Goal: Contribute content: Contribute content

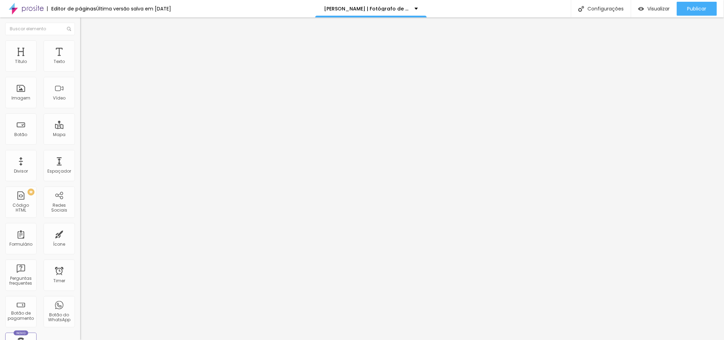
click at [80, 59] on div "Trocar imagem" at bounding box center [120, 56] width 80 height 5
click at [80, 60] on span "Trocar imagem" at bounding box center [99, 57] width 38 height 6
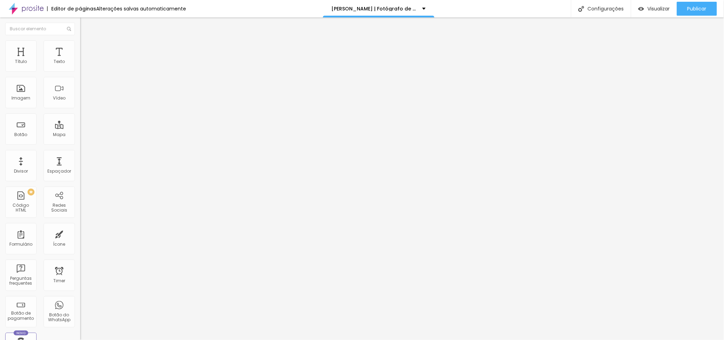
click at [80, 60] on span "Trocar imagem" at bounding box center [99, 57] width 38 height 6
click at [687, 9] on span "Publicar" at bounding box center [696, 9] width 19 height 6
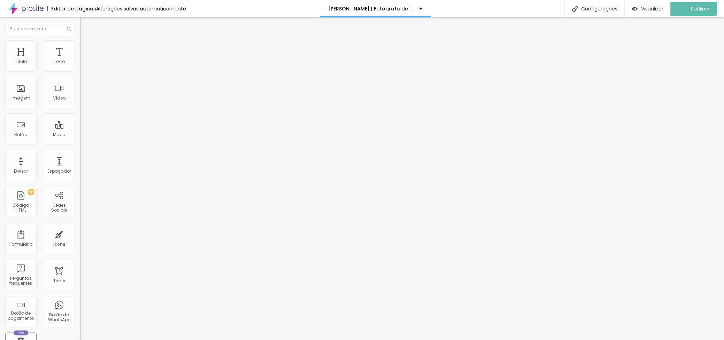
click at [85, 23] on div "Editar Imagem" at bounding box center [108, 26] width 47 height 6
click at [80, 60] on span "Trocar imagem" at bounding box center [99, 57] width 38 height 6
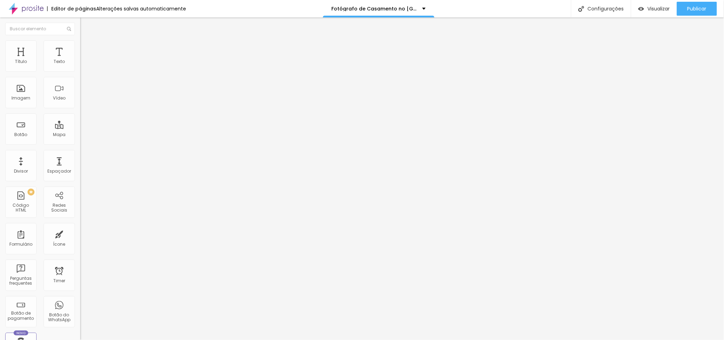
click at [692, 8] on span "Publicar" at bounding box center [696, 9] width 19 height 6
click at [80, 60] on span "Adicionar imagem" at bounding box center [102, 57] width 45 height 6
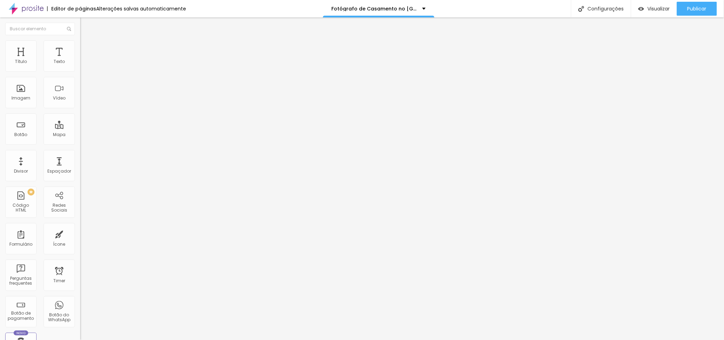
click at [80, 70] on input "text" at bounding box center [122, 66] width 84 height 7
click at [702, 8] on span "Publicar" at bounding box center [696, 9] width 19 height 6
drag, startPoint x: 7, startPoint y: 125, endPoint x: 22, endPoint y: 133, distance: 17.2
click at [80, 70] on input "noiva a chorar de emoção" at bounding box center [122, 66] width 84 height 7
type input "fotografia da noiva a chorar de emoção"
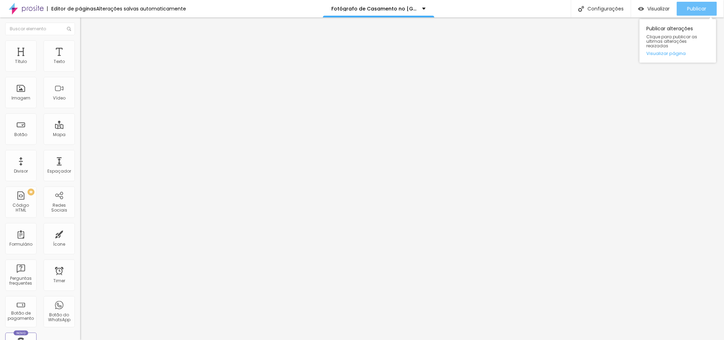
click at [692, 7] on span "Publicar" at bounding box center [696, 9] width 19 height 6
click at [80, 60] on span "Adicionar imagem" at bounding box center [102, 57] width 45 height 6
click at [695, 6] on span "Publicar" at bounding box center [696, 9] width 19 height 6
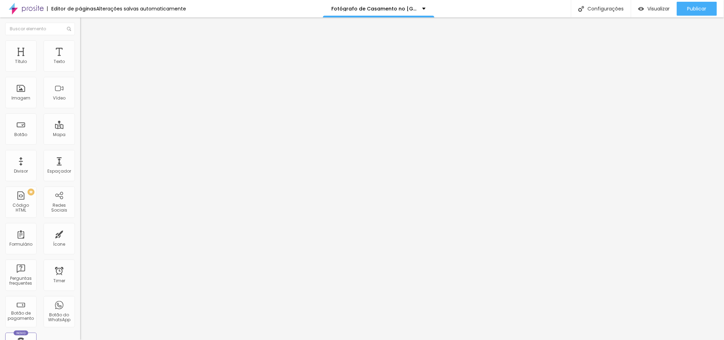
click at [80, 60] on span "Trocar imagem" at bounding box center [99, 57] width 38 height 6
click at [685, 5] on button "Publicar" at bounding box center [697, 9] width 40 height 14
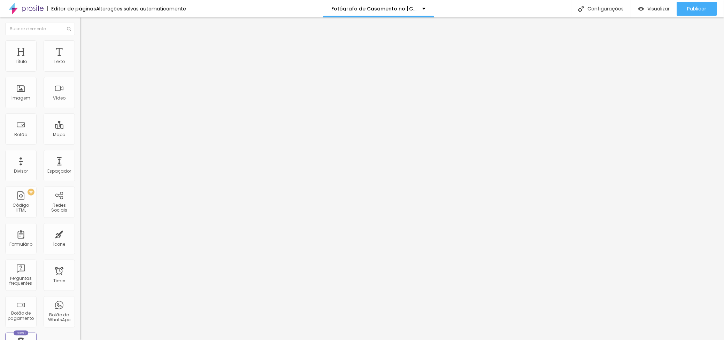
click at [80, 60] on span "Trocar imagem" at bounding box center [99, 57] width 38 height 6
drag, startPoint x: 57, startPoint y: 123, endPoint x: -1, endPoint y: 113, distance: 59.7
click at [0, 113] on html "Editor de páginas Alterações salvas automaticamente Fotógrafo de Casamento no P…" at bounding box center [362, 170] width 724 height 340
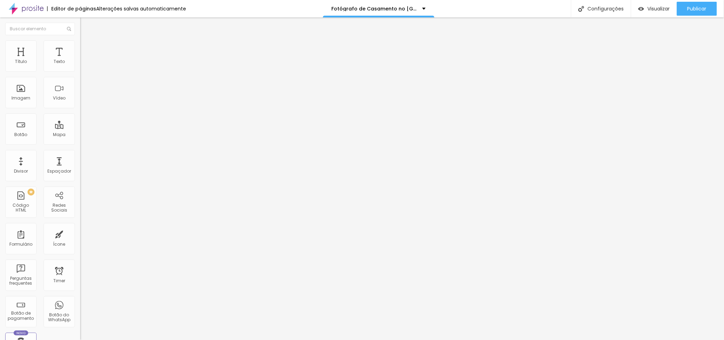
scroll to position [0, 18]
type input "noivos ao por do sol na quinta da eira"
click at [698, 6] on span "Publicar" at bounding box center [696, 9] width 19 height 6
click at [80, 60] on span "Trocar imagem" at bounding box center [99, 57] width 38 height 6
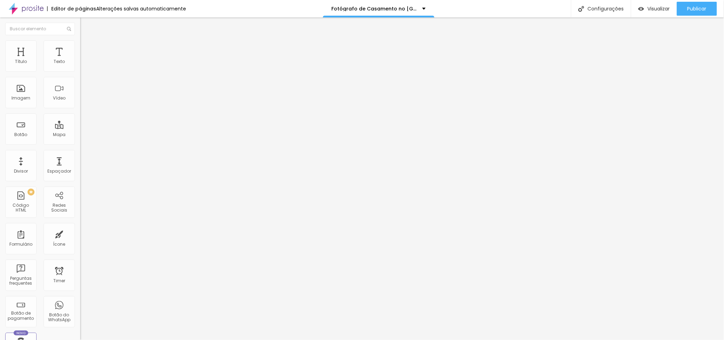
scroll to position [1006, 0]
click at [85, 23] on img "button" at bounding box center [88, 26] width 6 height 6
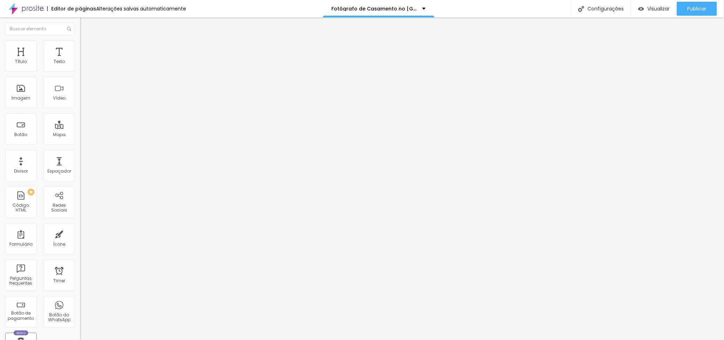
click at [80, 59] on div "Adicionar imagem" at bounding box center [120, 56] width 80 height 5
click at [80, 60] on span "Adicionar imagem" at bounding box center [102, 57] width 45 height 6
click at [80, 70] on input "text" at bounding box center [122, 66] width 84 height 7
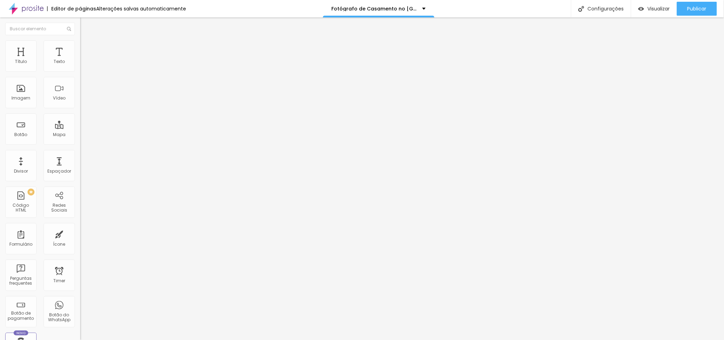
scroll to position [0, 19]
type input "noiva com filho ao colo e a dar a papa"
drag, startPoint x: 692, startPoint y: 8, endPoint x: 689, endPoint y: 9, distance: 3.9
click at [692, 8] on span "Publicar" at bounding box center [696, 9] width 19 height 6
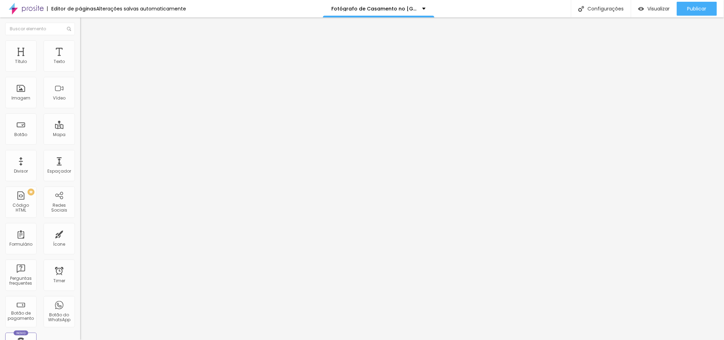
click at [80, 60] on span "Trocar imagem" at bounding box center [99, 57] width 38 height 6
click at [80, 21] on button "Editar Coluna" at bounding box center [120, 25] width 80 height 16
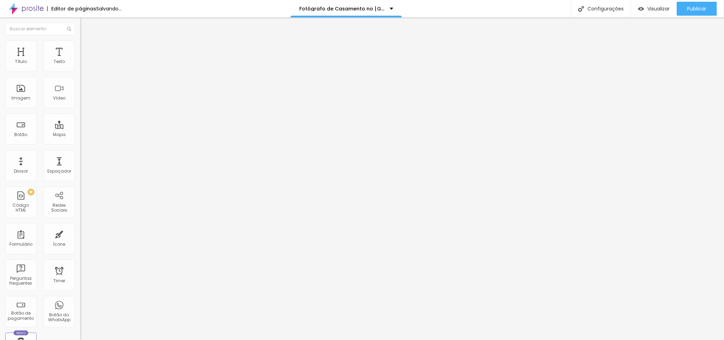
click at [80, 60] on span "Adicionar imagem" at bounding box center [102, 57] width 45 height 6
click at [80, 40] on li "Estilo" at bounding box center [120, 43] width 80 height 7
click at [80, 42] on img at bounding box center [83, 43] width 6 height 6
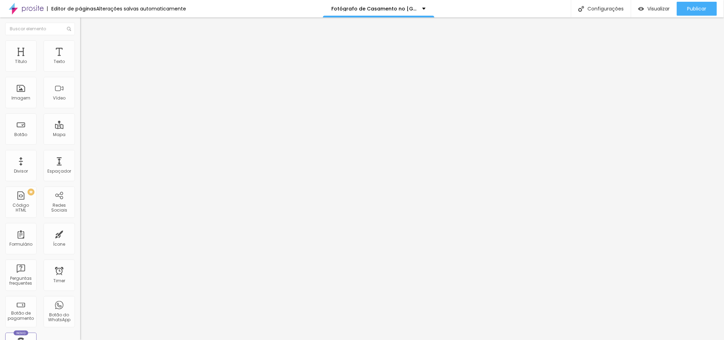
click at [80, 66] on input "100" at bounding box center [95, 62] width 30 height 7
drag, startPoint x: 55, startPoint y: 68, endPoint x: 20, endPoint y: 59, distance: 36.3
click at [80, 64] on div "Tamanho 100 px %" at bounding box center [120, 59] width 80 height 11
type input "7"
type input "10"
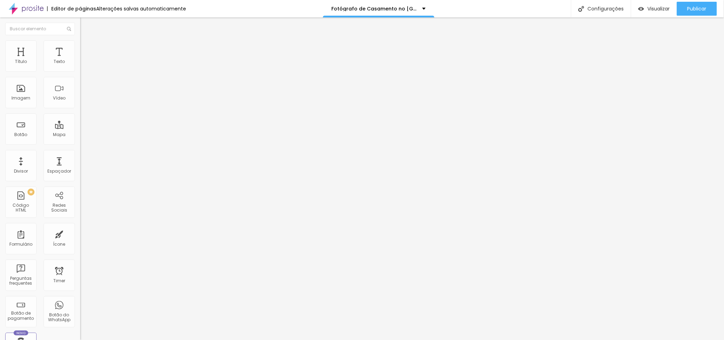
type input "70"
click at [80, 44] on img at bounding box center [83, 43] width 6 height 6
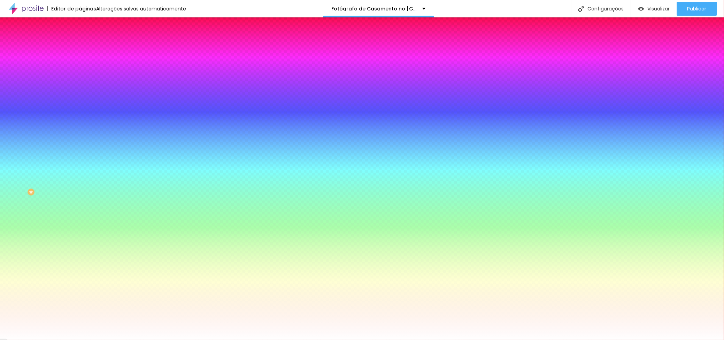
click at [80, 47] on li "Avançado" at bounding box center [120, 50] width 80 height 7
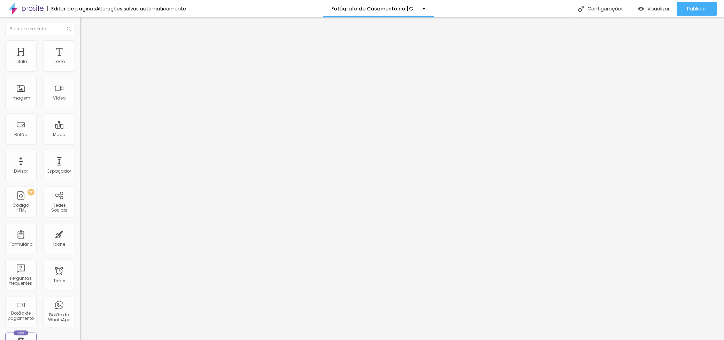
type input "10"
type input "0"
drag, startPoint x: 29, startPoint y: 68, endPoint x: -1, endPoint y: 62, distance: 31.0
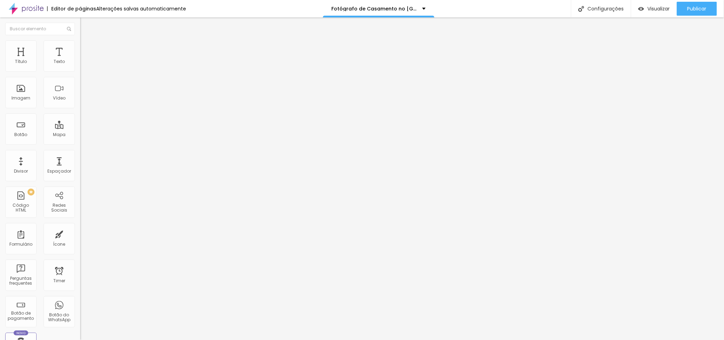
type input "0"
click at [80, 135] on input "range" at bounding box center [102, 138] width 45 height 6
click at [697, 2] on div "Publicar" at bounding box center [696, 9] width 19 height 14
click at [86, 49] on span "Avançado" at bounding box center [97, 52] width 23 height 6
click at [80, 42] on li "Estilo" at bounding box center [120, 43] width 80 height 7
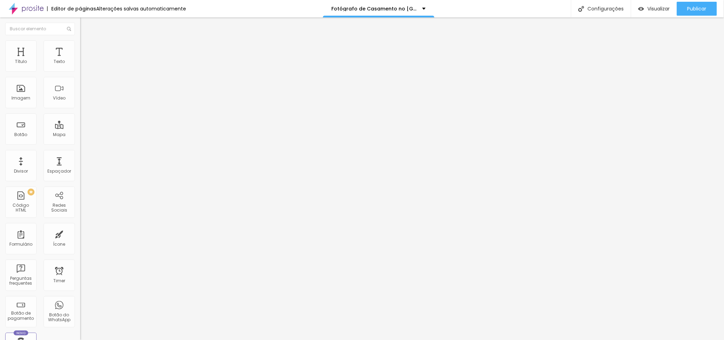
click at [86, 49] on span "Avançado" at bounding box center [97, 52] width 23 height 6
click at [80, 44] on img at bounding box center [83, 43] width 6 height 6
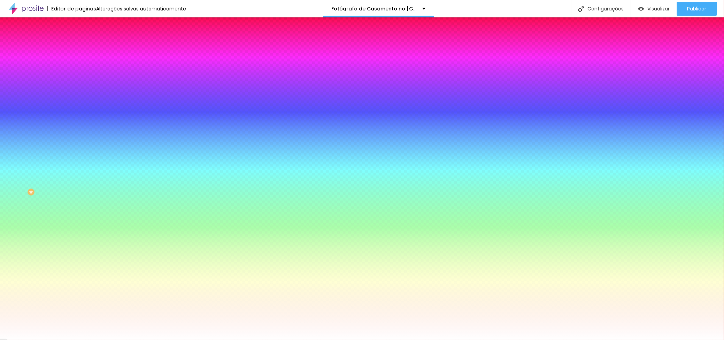
click at [80, 40] on li "Conteúdo" at bounding box center [120, 36] width 80 height 7
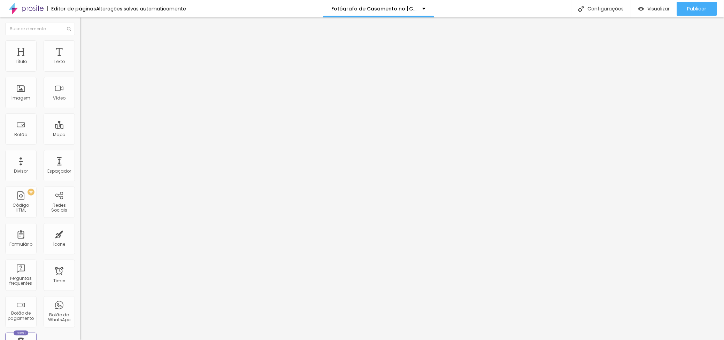
click at [80, 47] on img at bounding box center [83, 50] width 6 height 6
click at [86, 48] on span "Estilo" at bounding box center [91, 45] width 11 height 6
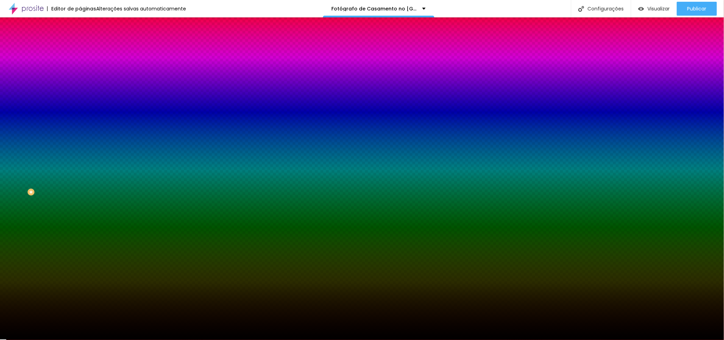
click at [86, 49] on span "Avançado" at bounding box center [97, 52] width 23 height 6
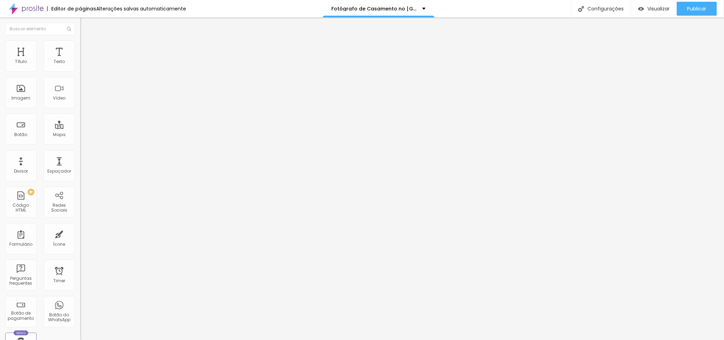
click at [80, 40] on img at bounding box center [83, 36] width 6 height 6
click at [80, 42] on img at bounding box center [83, 43] width 6 height 6
drag, startPoint x: 55, startPoint y: 67, endPoint x: 14, endPoint y: 61, distance: 40.8
click at [80, 62] on div "Tamanho 100 px %" at bounding box center [120, 63] width 80 height 18
type input "4"
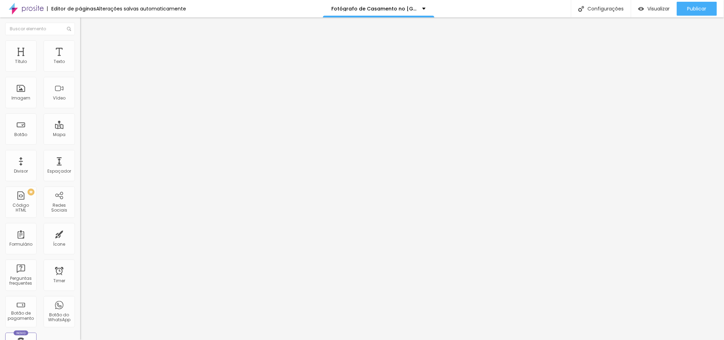
type input "10"
type input "40"
type input "4"
type input "10"
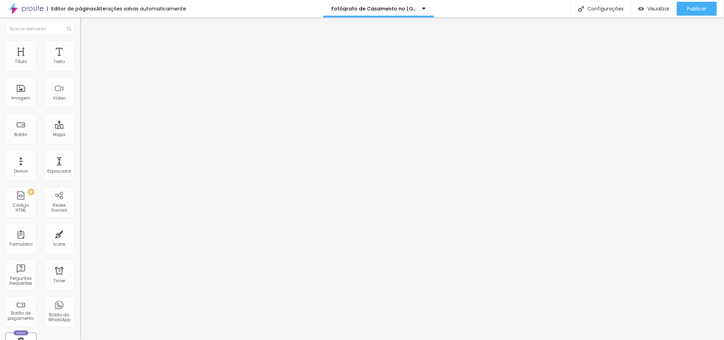
type input "55"
type input "4"
type input "10"
type input "40"
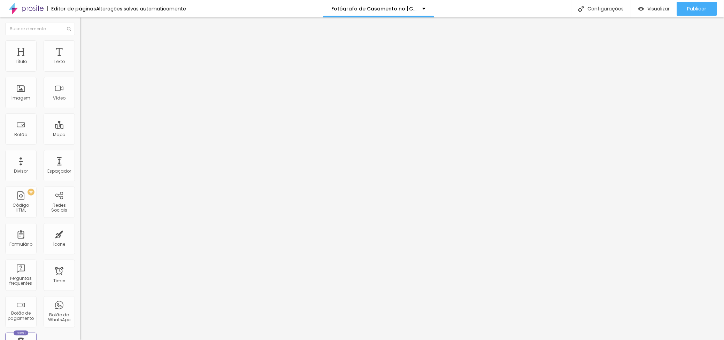
type input "4"
type input "10"
type input "55"
type input "7"
type input "10"
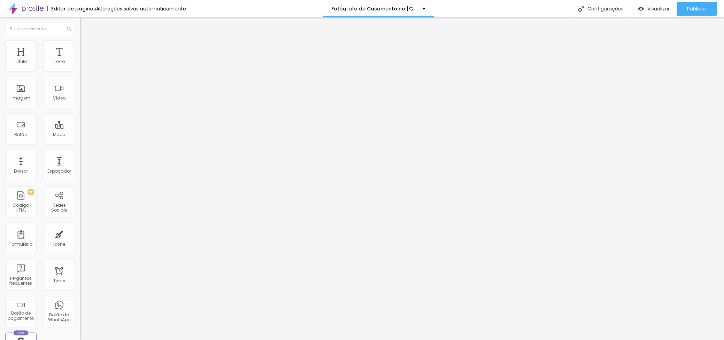
type input "70"
click at [80, 47] on img at bounding box center [83, 50] width 6 height 6
click at [80, 47] on li "Avançado" at bounding box center [120, 50] width 80 height 7
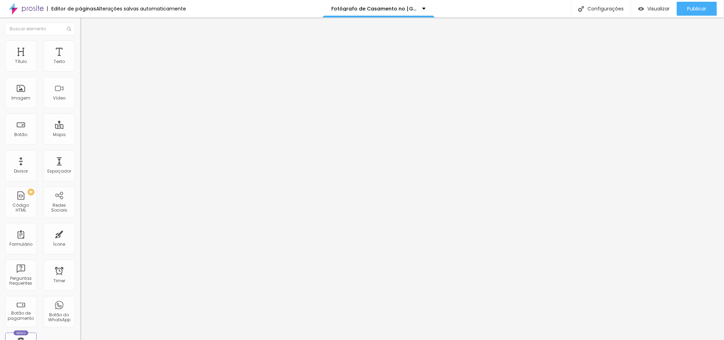
click at [80, 46] on li "Estilo" at bounding box center [120, 43] width 80 height 7
click at [80, 45] on img at bounding box center [83, 43] width 6 height 6
click at [80, 47] on img at bounding box center [83, 50] width 6 height 6
click at [80, 47] on li "Avançado" at bounding box center [120, 50] width 80 height 7
click at [80, 44] on img at bounding box center [83, 43] width 6 height 6
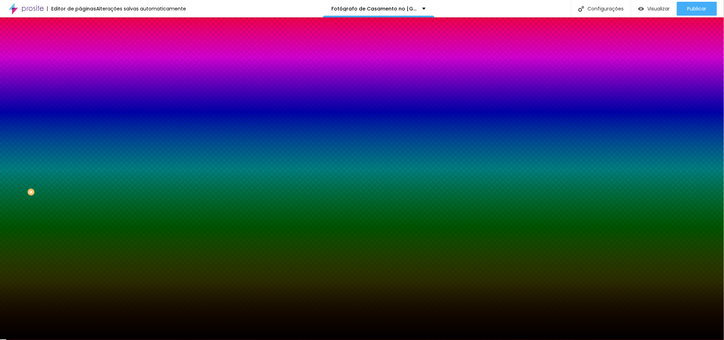
click at [80, 40] on img at bounding box center [83, 36] width 6 height 6
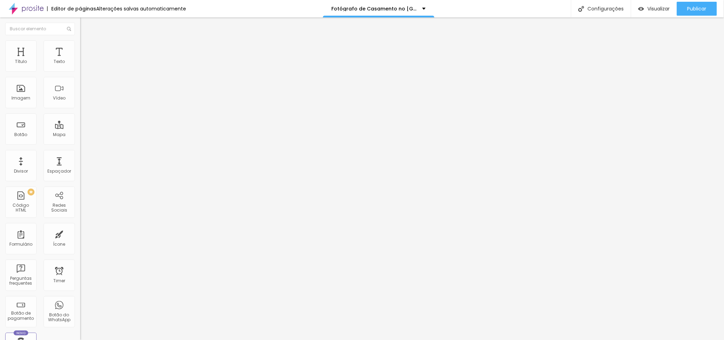
click at [80, 47] on li "Avançado" at bounding box center [120, 50] width 80 height 7
click at [80, 40] on li "Estilo" at bounding box center [120, 43] width 80 height 7
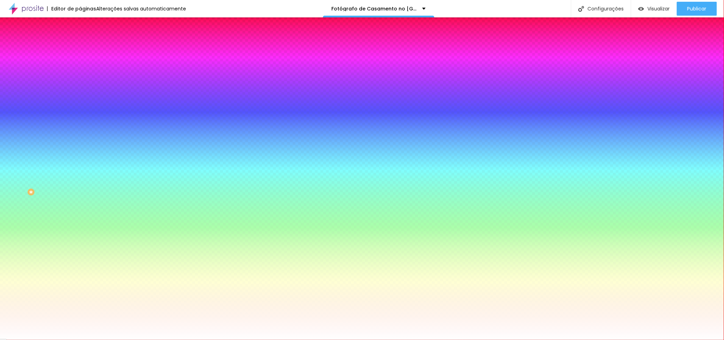
click at [80, 47] on img at bounding box center [83, 50] width 6 height 6
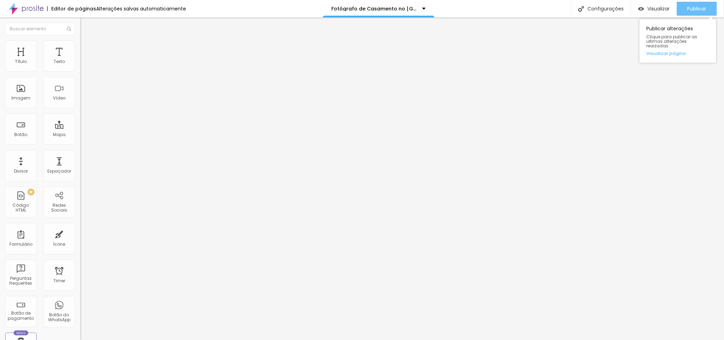
click at [697, 3] on div "Publicar" at bounding box center [696, 9] width 19 height 14
click at [694, 6] on span "Publicar" at bounding box center [696, 9] width 19 height 6
click at [80, 156] on div "Abrir em uma nova aba" at bounding box center [120, 153] width 80 height 3
click at [80, 155] on div "Abrir em uma nova aba" at bounding box center [120, 153] width 80 height 3
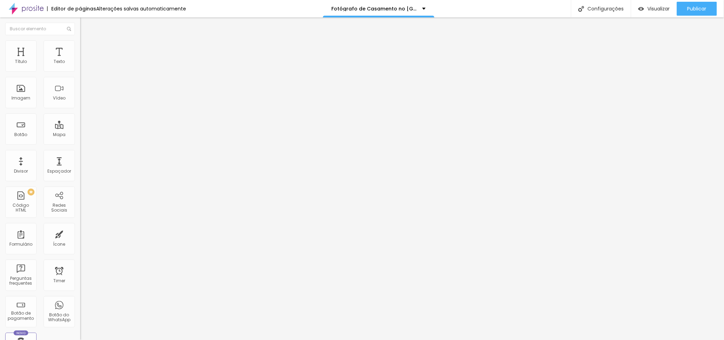
click at [80, 149] on div "URL https://www.filipesantosfotografia.com/portfolio/wedding/1142956-tahnita-an…" at bounding box center [120, 140] width 80 height 17
click at [80, 155] on div "Abrir em uma nova aba" at bounding box center [120, 153] width 80 height 3
drag, startPoint x: 44, startPoint y: 199, endPoint x: 74, endPoint y: 201, distance: 30.7
click at [80, 155] on div "Abrir em uma nova aba" at bounding box center [120, 153] width 80 height 3
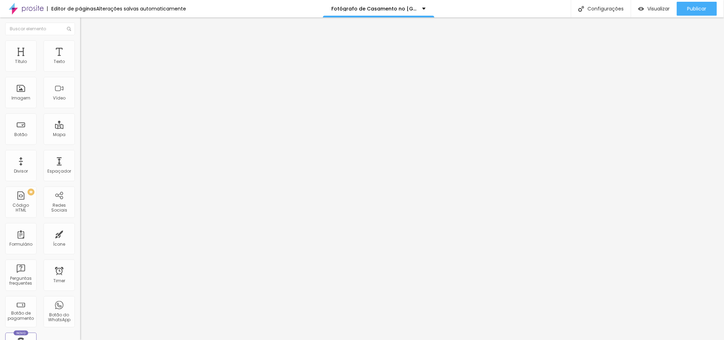
click at [80, 155] on div "Abrir em uma nova aba" at bounding box center [120, 153] width 80 height 3
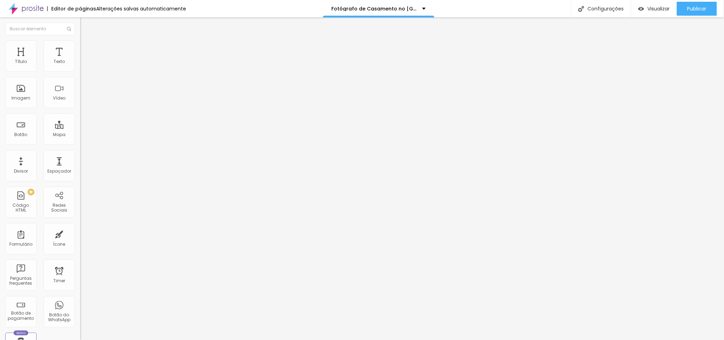
click at [80, 155] on div "Abrir em uma nova aba" at bounding box center [120, 153] width 80 height 3
drag, startPoint x: 49, startPoint y: 198, endPoint x: 61, endPoint y: 197, distance: 11.2
click at [80, 155] on div "Abrir em uma nova aba" at bounding box center [120, 153] width 80 height 3
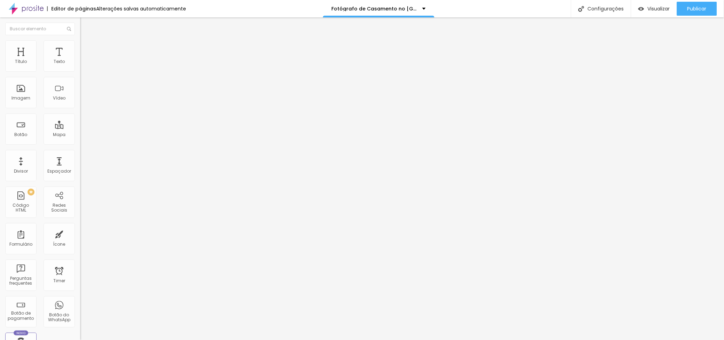
click at [80, 155] on div "Abrir em uma nova aba" at bounding box center [120, 153] width 80 height 3
click at [80, 155] on div "URL https://www.filipesantosfotografia.com/portfolio/wedding/1016587-flavia-joe…" at bounding box center [120, 143] width 80 height 23
click at [80, 155] on div "Abrir em uma nova aba" at bounding box center [120, 153] width 80 height 3
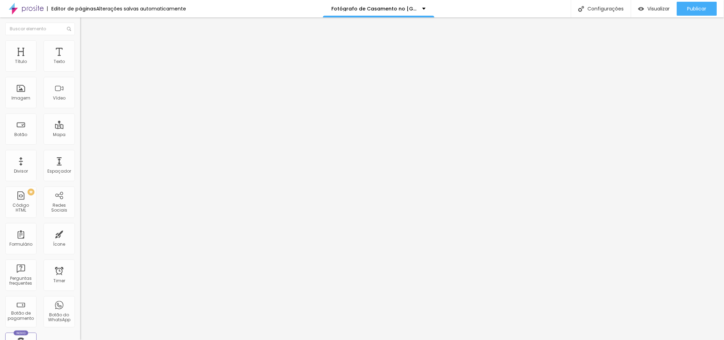
click at [80, 155] on div "Abrir em uma nova aba" at bounding box center [120, 153] width 80 height 3
click at [80, 149] on div "URL https://www.filipesantosfotografia.com/portfolio/wedding/1303978-wedding-va…" at bounding box center [120, 140] width 80 height 17
click at [80, 155] on div "Abrir em uma nova aba" at bounding box center [120, 153] width 80 height 3
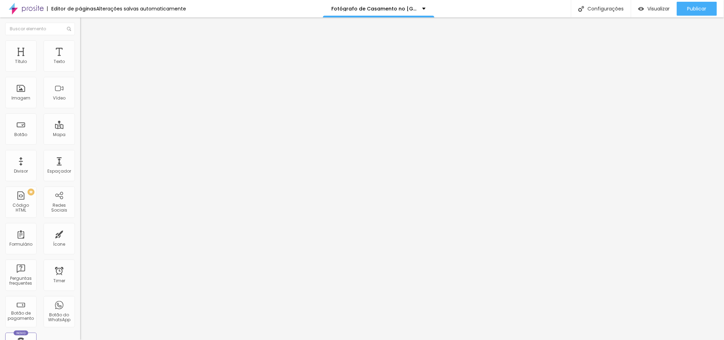
click at [80, 155] on div "Abrir em uma nova aba" at bounding box center [120, 153] width 80 height 3
click at [691, 11] on span "Publicar" at bounding box center [696, 9] width 19 height 6
